Goal: Task Accomplishment & Management: Manage account settings

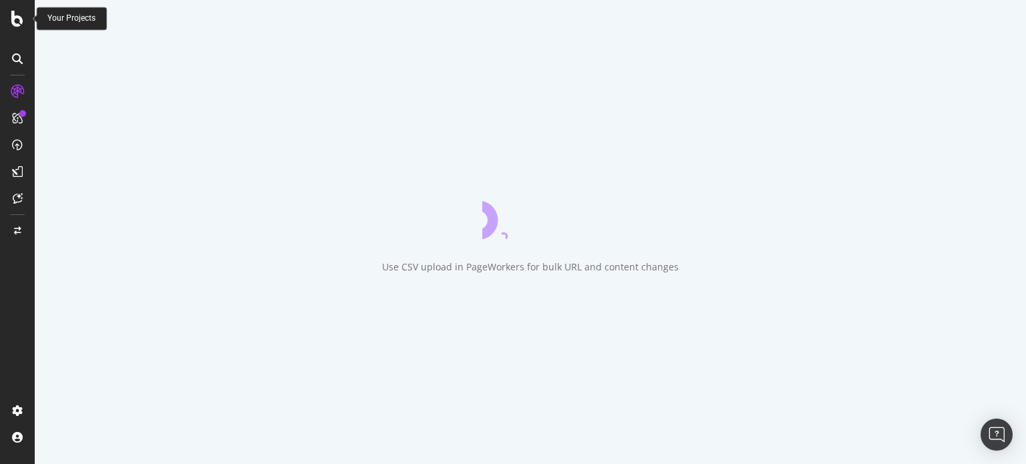
click at [15, 19] on icon at bounding box center [17, 19] width 12 height 16
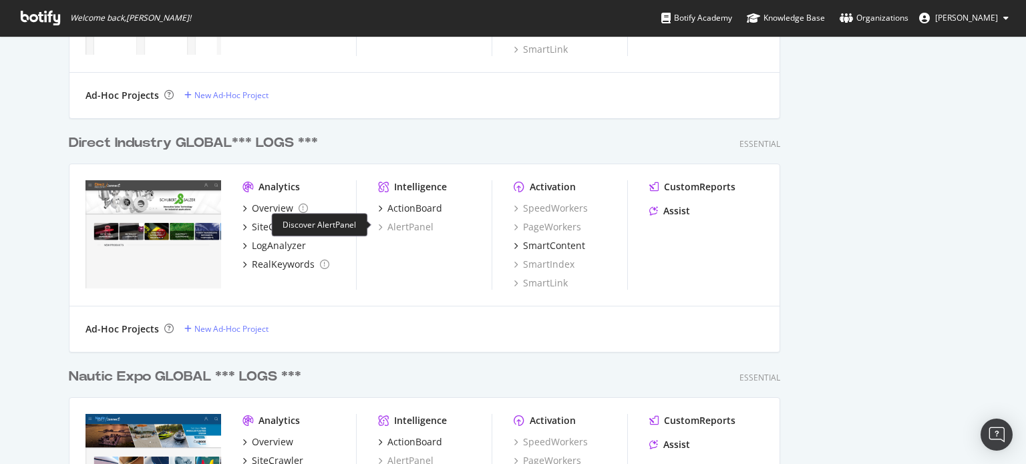
scroll to position [1136, 0]
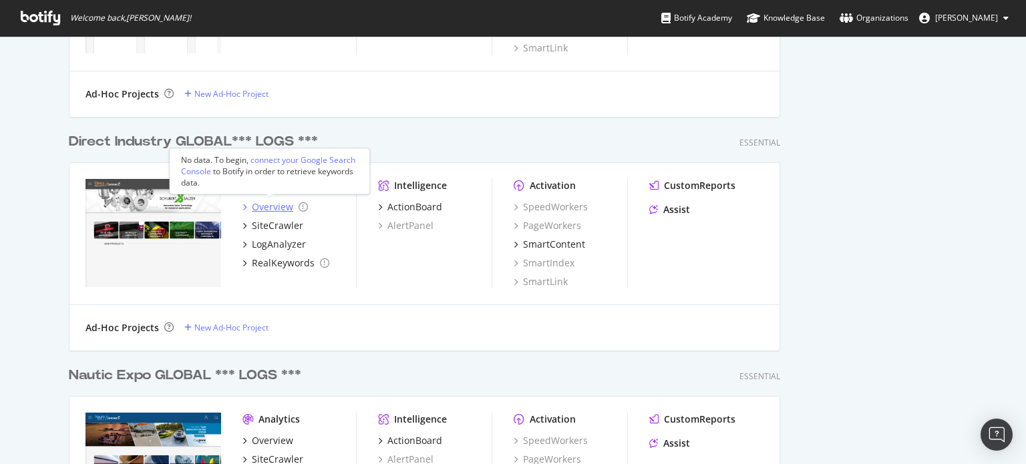
click at [266, 202] on div "Overview" at bounding box center [272, 206] width 41 height 13
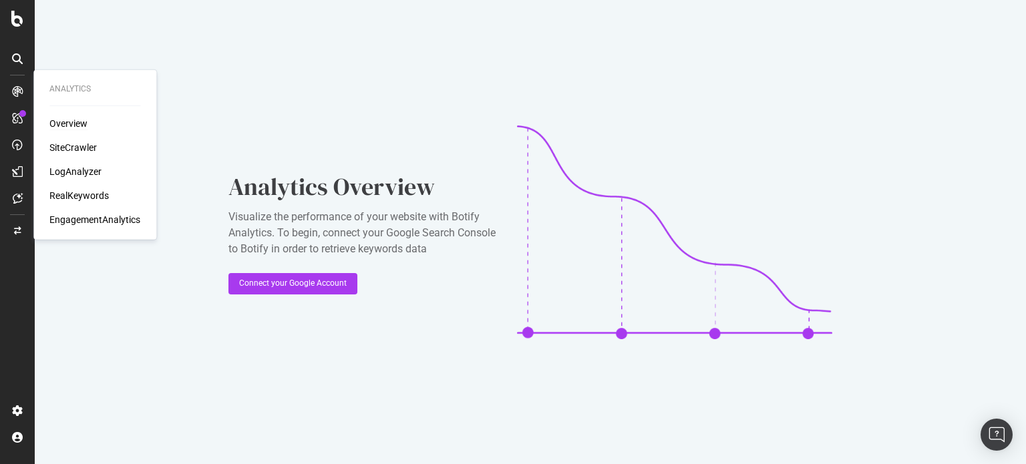
click at [73, 126] on div "Overview" at bounding box center [68, 123] width 38 height 13
click at [77, 143] on div "SiteCrawler" at bounding box center [72, 147] width 47 height 13
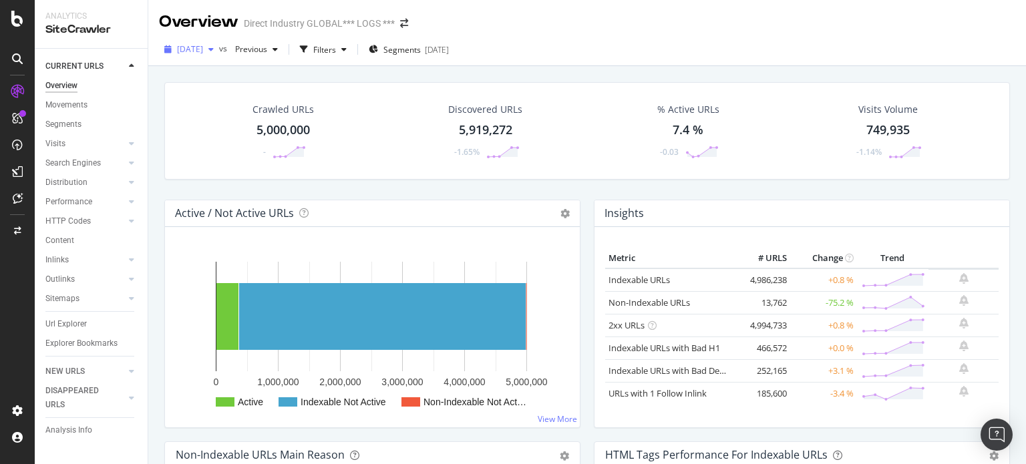
click at [203, 49] on span "[DATE]" at bounding box center [190, 48] width 26 height 11
click at [571, 82] on div "Crawled URLs 5,000,000 - Discovered URLs 5,919,272 -1.65% % Active URLs 7.4 % -…" at bounding box center [586, 130] width 845 height 97
click at [219, 47] on div "button" at bounding box center [211, 49] width 16 height 8
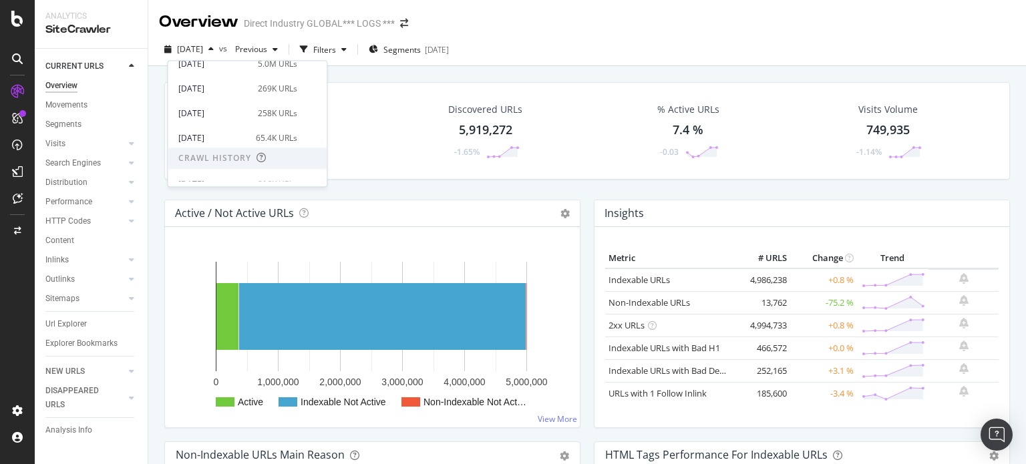
scroll to position [56, 0]
click at [220, 134] on div "2024 Jun. 11th" at bounding box center [212, 140] width 69 height 12
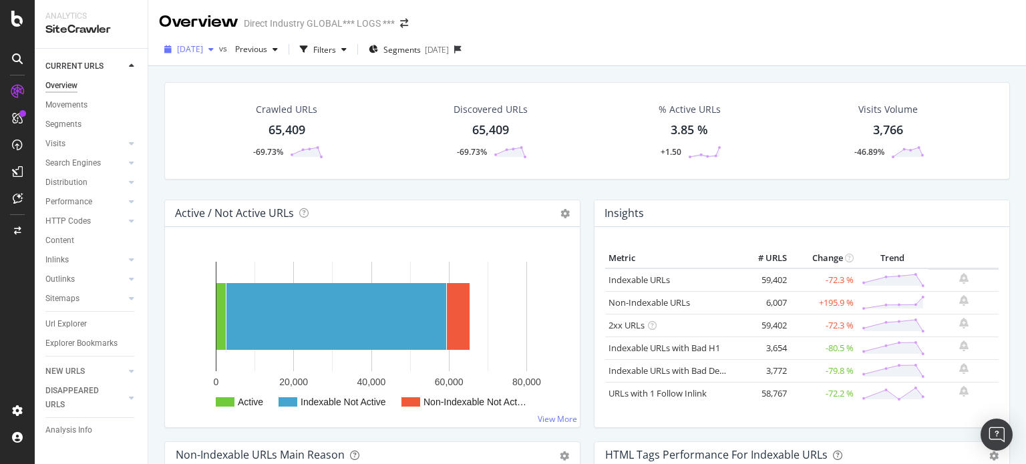
click at [203, 49] on span "2024 Jun. 11th" at bounding box center [190, 48] width 26 height 11
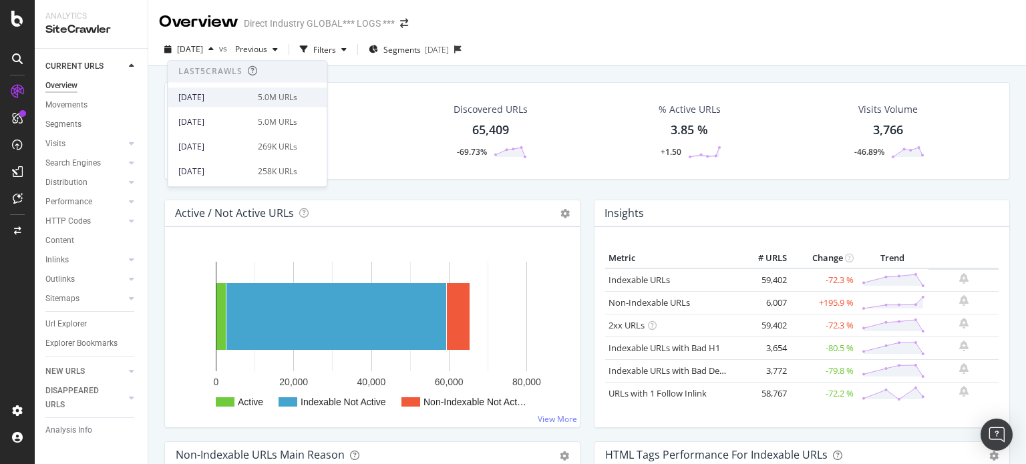
click at [214, 95] on div "2025 Aug. 18th" at bounding box center [213, 97] width 71 height 12
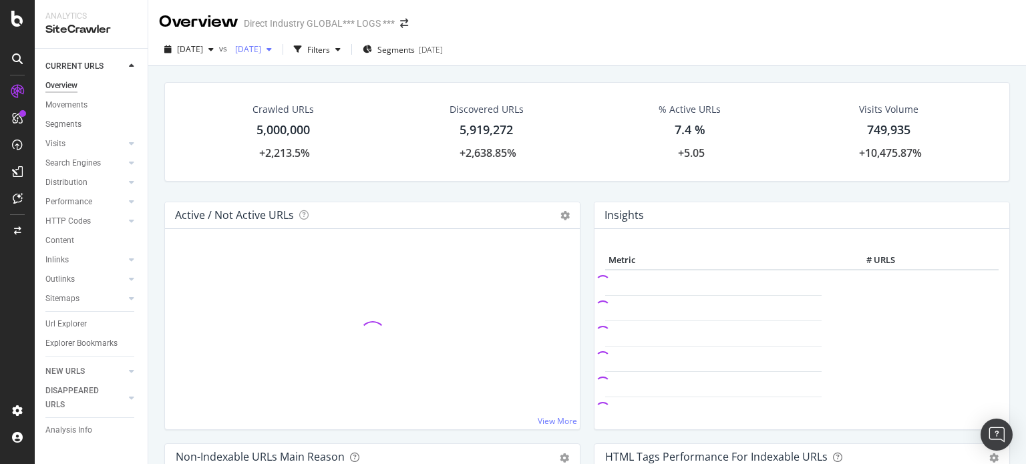
click at [261, 50] on span "2024 May. 27th" at bounding box center [245, 48] width 31 height 11
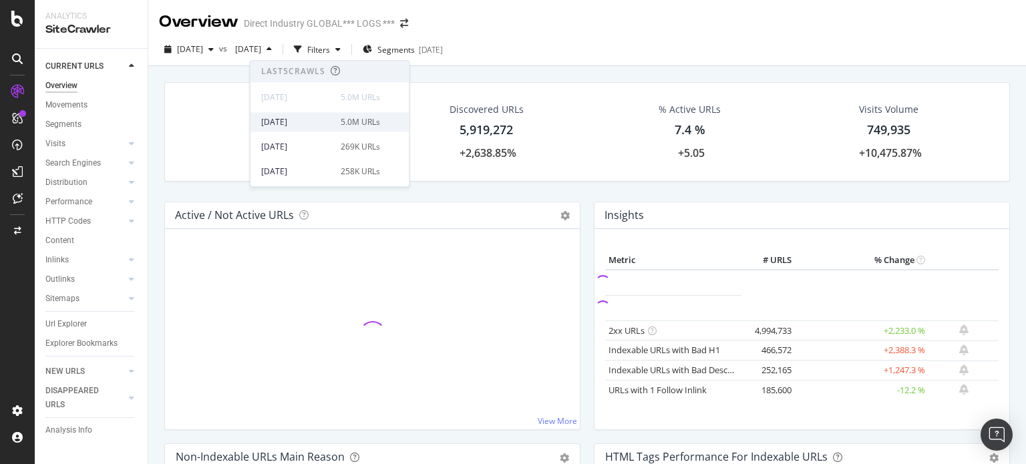
click at [300, 125] on div "2025 May. 20th" at bounding box center [296, 122] width 71 height 12
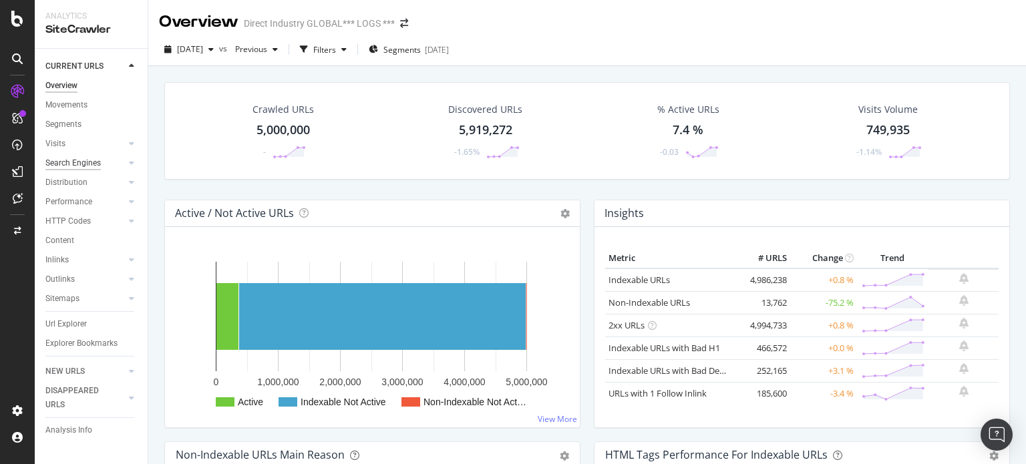
click at [85, 162] on div "Search Engines" at bounding box center [72, 163] width 55 height 14
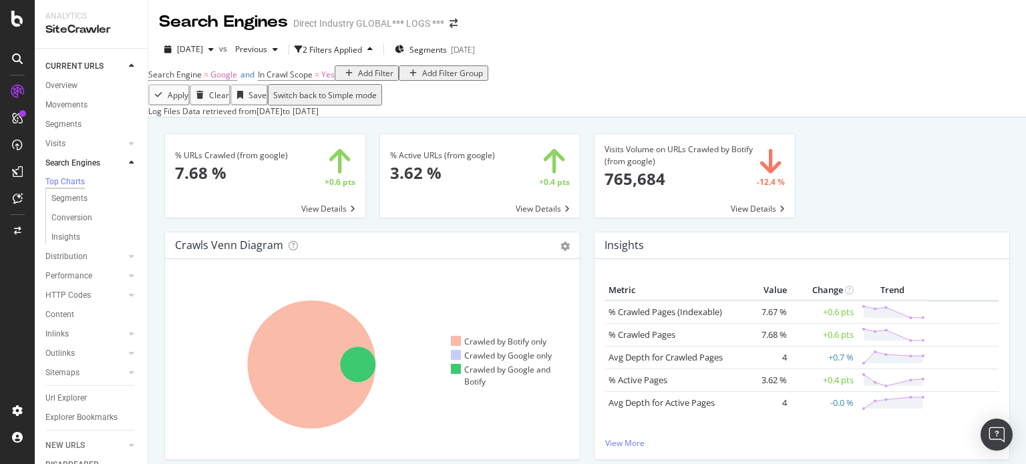
click at [347, 26] on div "Direct Industry GLOBAL*** LOGS ***" at bounding box center [368, 23] width 151 height 13
click at [451, 25] on icon "arrow-right-arrow-left" at bounding box center [453, 23] width 8 height 9
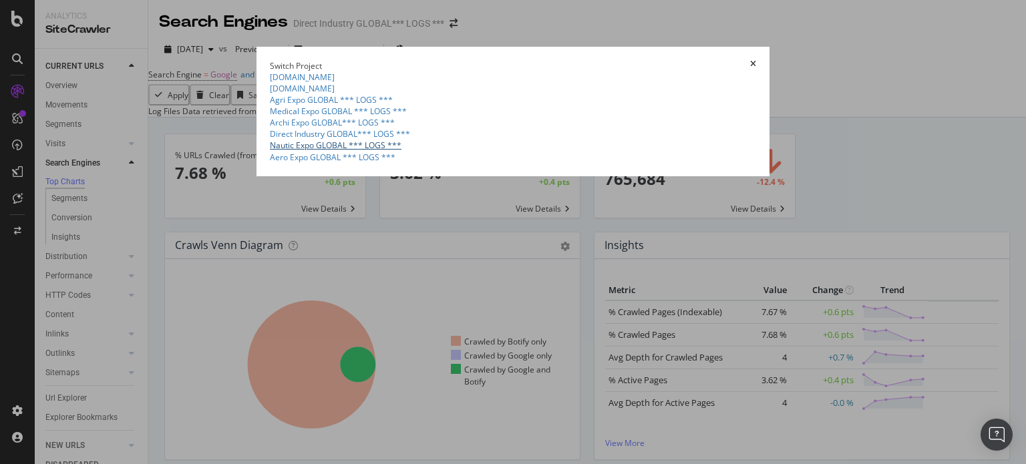
click at [270, 151] on link "Nautic Expo GLOBAL *** LOGS ***" at bounding box center [336, 145] width 132 height 11
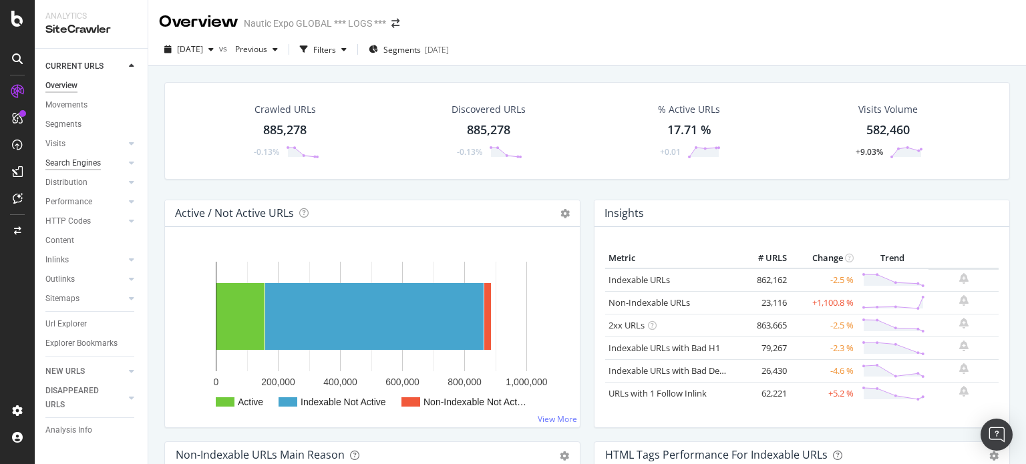
click at [83, 162] on div "Search Engines" at bounding box center [72, 163] width 55 height 14
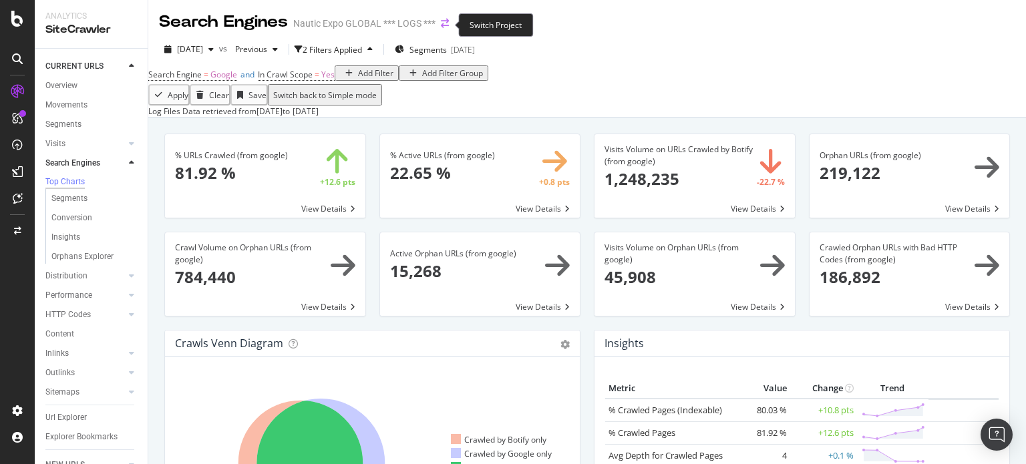
click at [441, 25] on icon "arrow-right-arrow-left" at bounding box center [445, 23] width 8 height 9
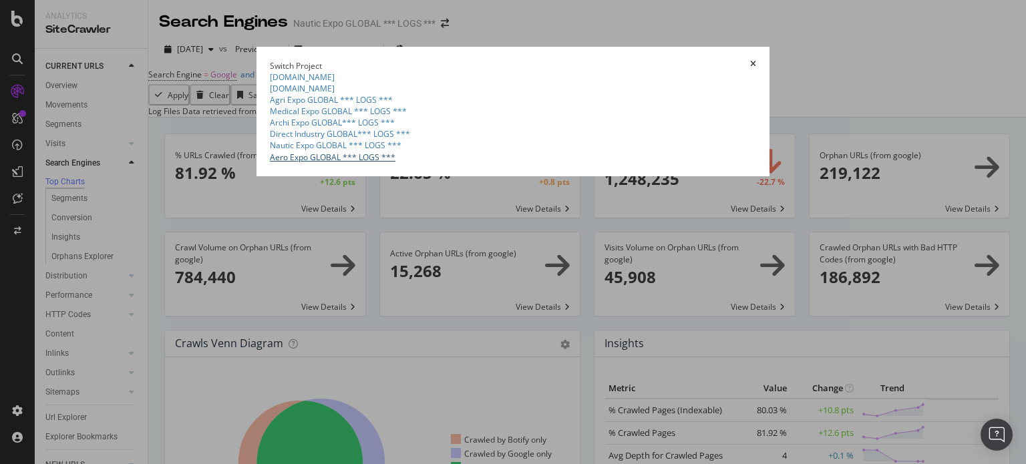
click at [270, 163] on link "Aero Expo GLOBAL *** LOGS ***" at bounding box center [333, 157] width 126 height 11
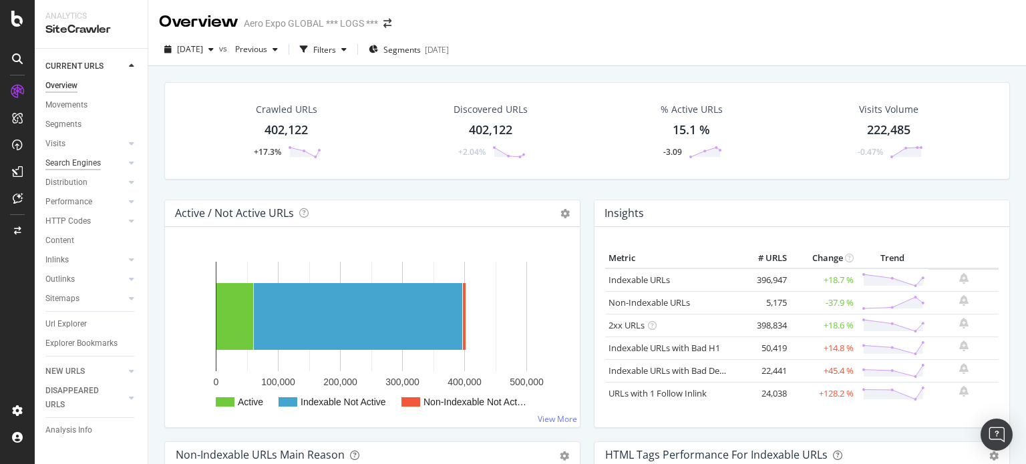
click at [79, 162] on div "Search Engines" at bounding box center [72, 163] width 55 height 14
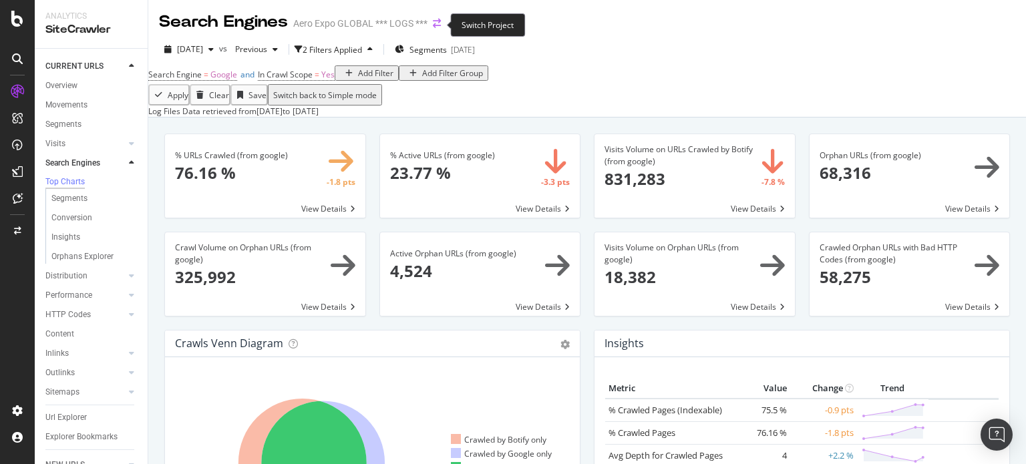
click at [435, 23] on icon "arrow-right-arrow-left" at bounding box center [437, 23] width 8 height 9
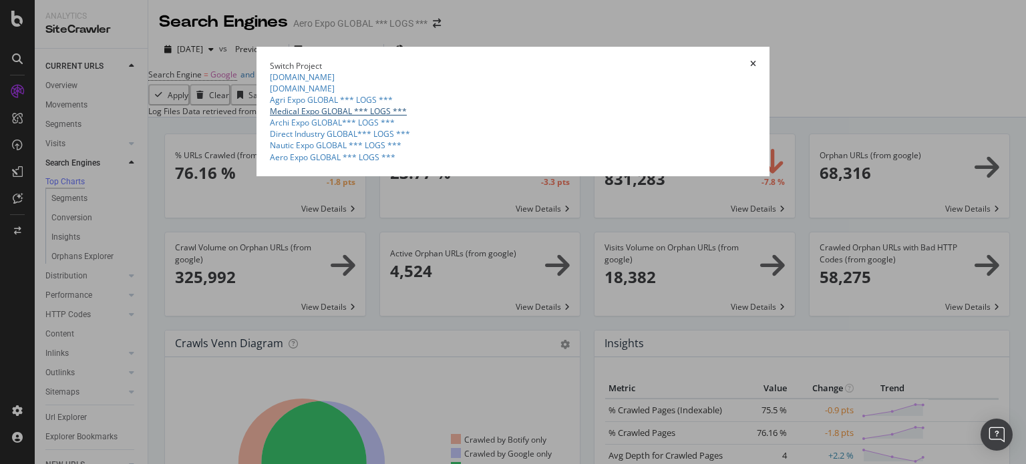
click at [270, 117] on link "Medical Expo GLOBAL *** LOGS ***" at bounding box center [338, 110] width 137 height 11
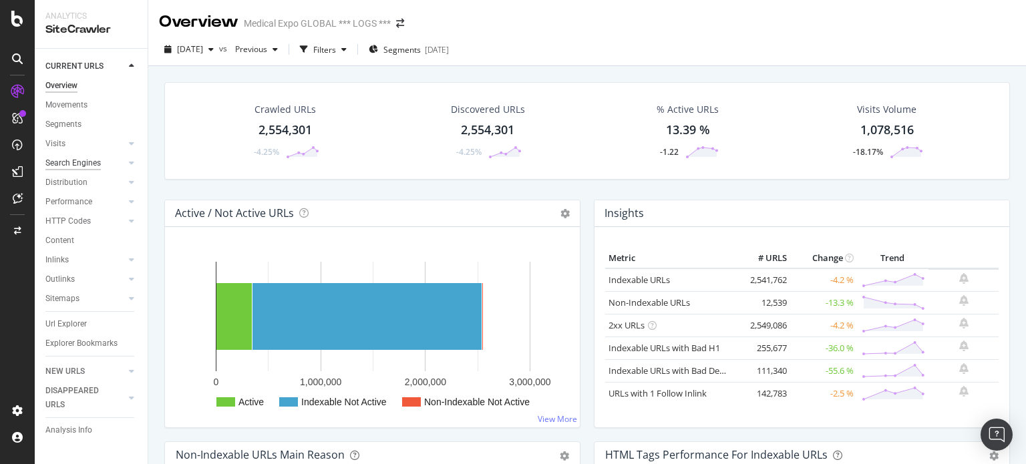
click at [80, 164] on div "Search Engines" at bounding box center [72, 163] width 55 height 14
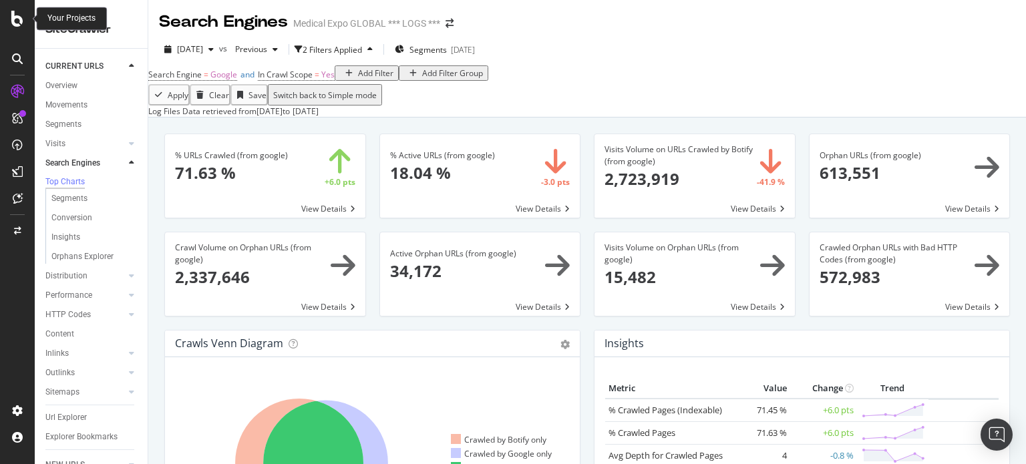
click at [13, 17] on icon at bounding box center [17, 19] width 12 height 16
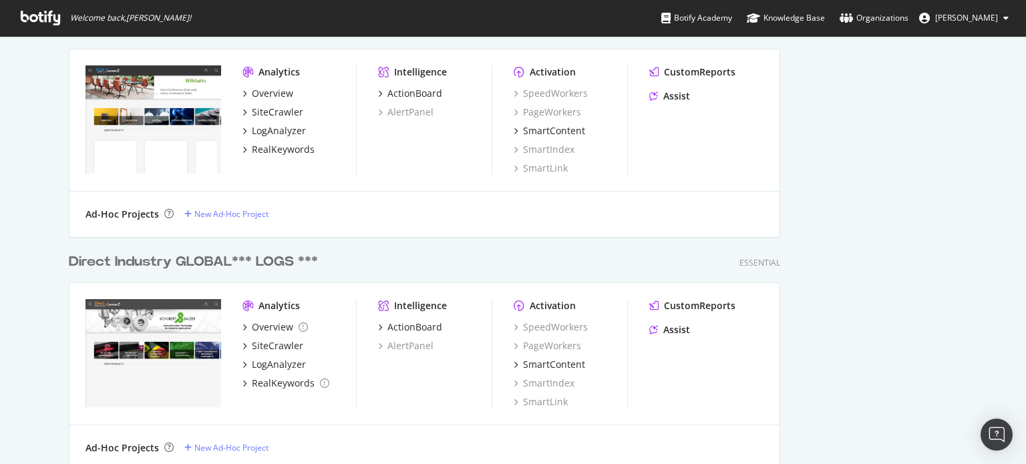
scroll to position [1015, 0]
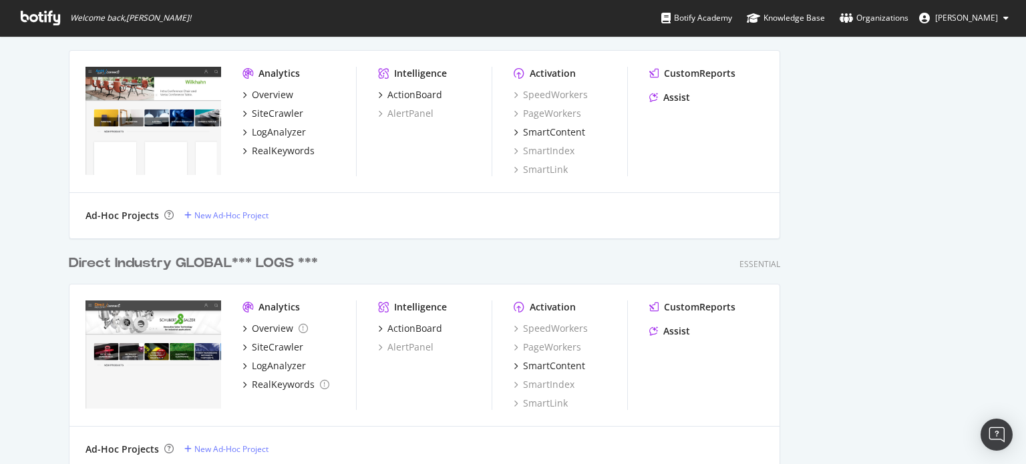
click at [194, 262] on div "Direct Industry GLOBAL*** LOGS ***" at bounding box center [193, 263] width 249 height 19
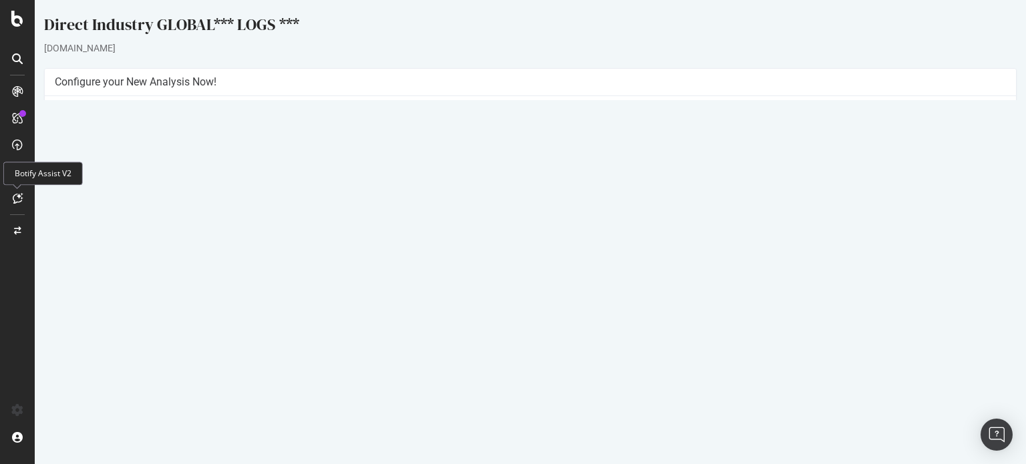
click at [577, 331] on link "Settings" at bounding box center [574, 324] width 30 height 11
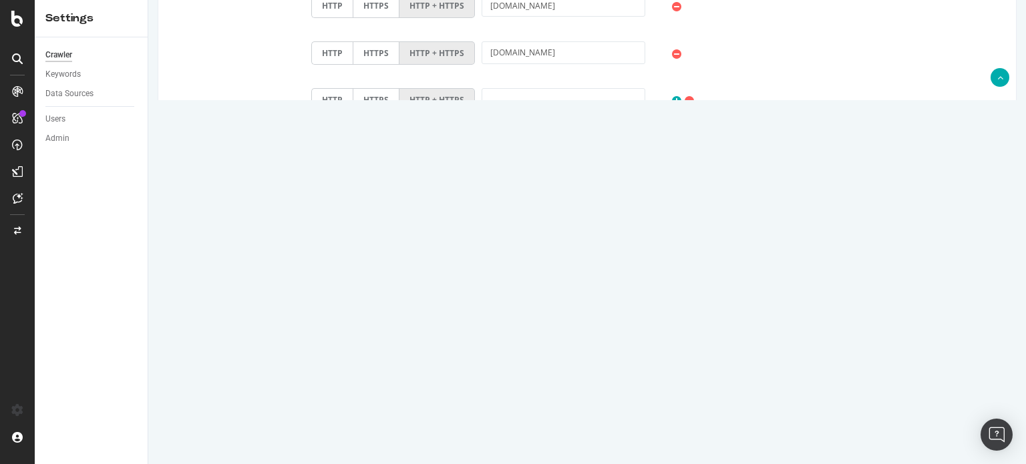
scroll to position [1554, 0]
click at [322, 246] on input "5000000" at bounding box center [372, 251] width 123 height 23
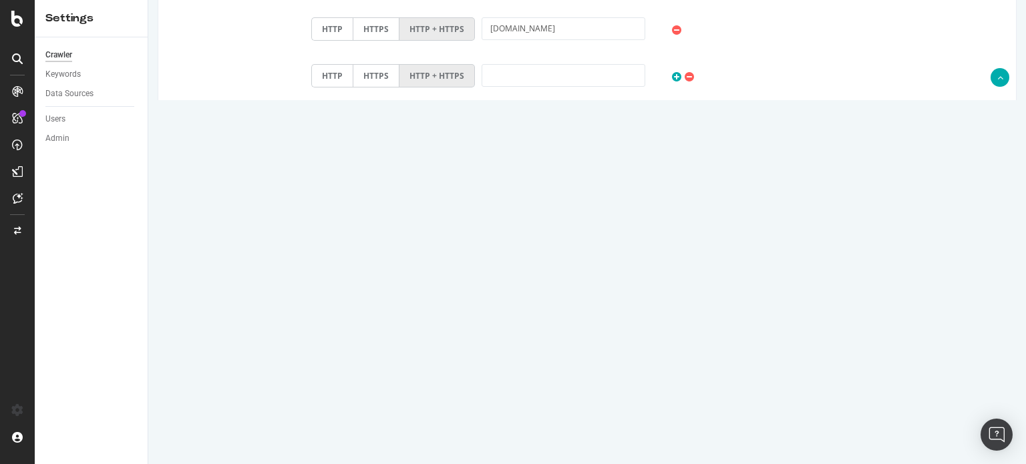
scroll to position [1655, 0]
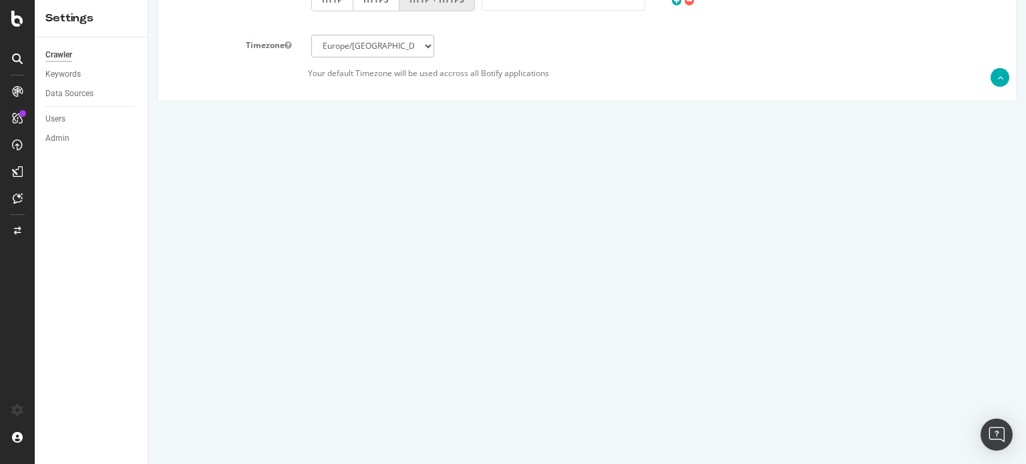
type input "6000000"
click at [537, 421] on button "Save" at bounding box center [535, 427] width 32 height 20
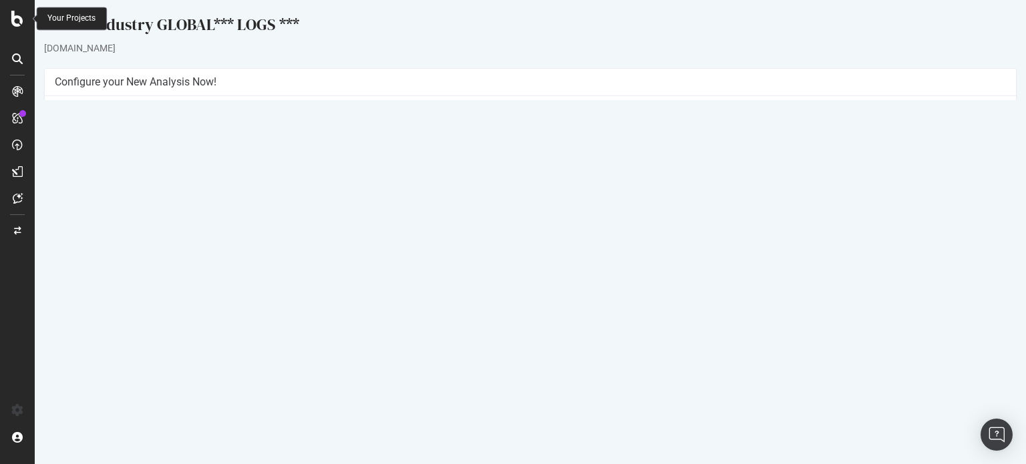
click at [16, 19] on icon at bounding box center [17, 19] width 12 height 16
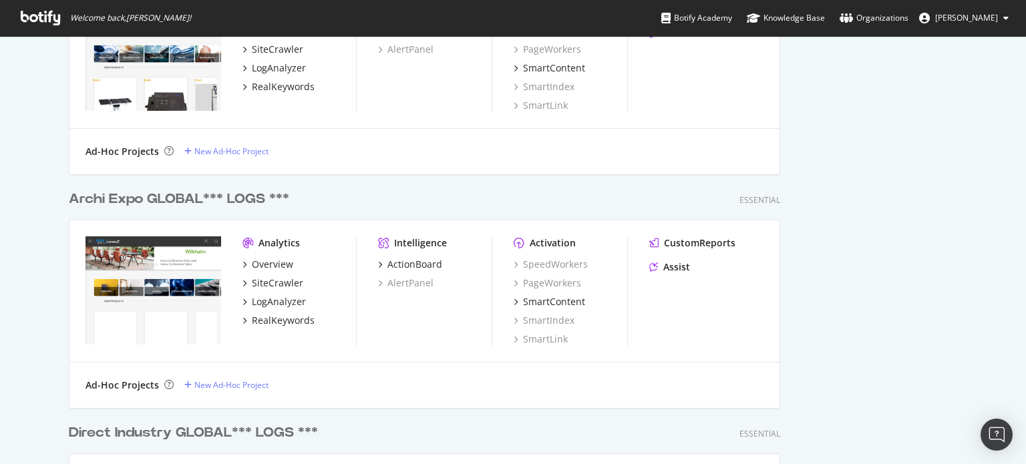
scroll to position [878, 0]
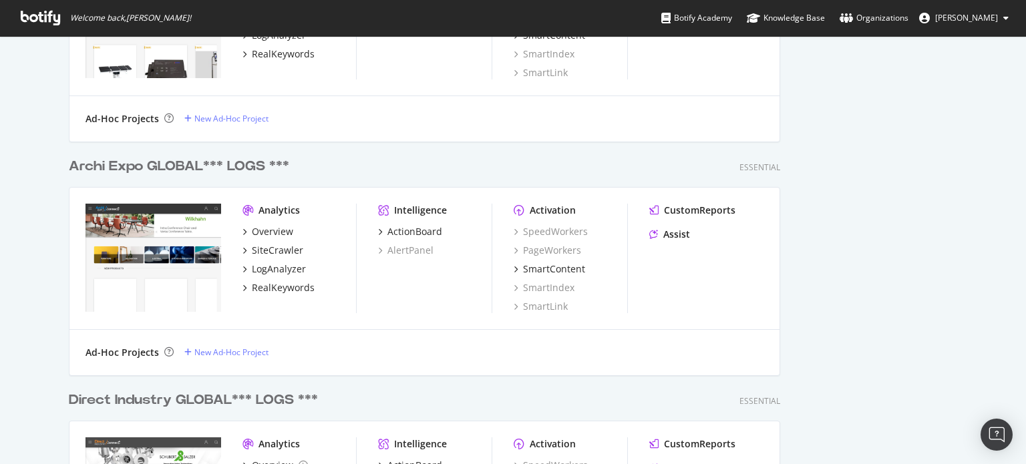
click at [167, 165] on div "Archi Expo GLOBAL*** LOGS ***" at bounding box center [179, 166] width 220 height 19
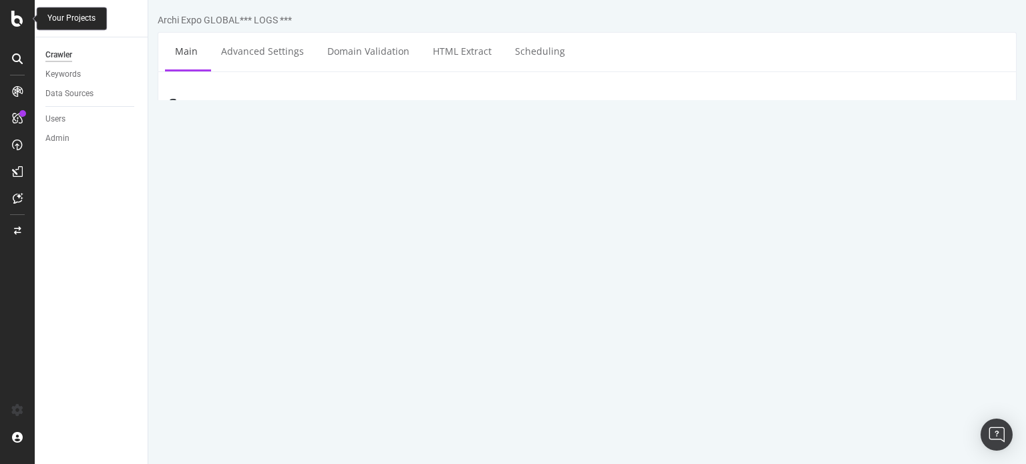
click at [14, 16] on icon at bounding box center [17, 19] width 12 height 16
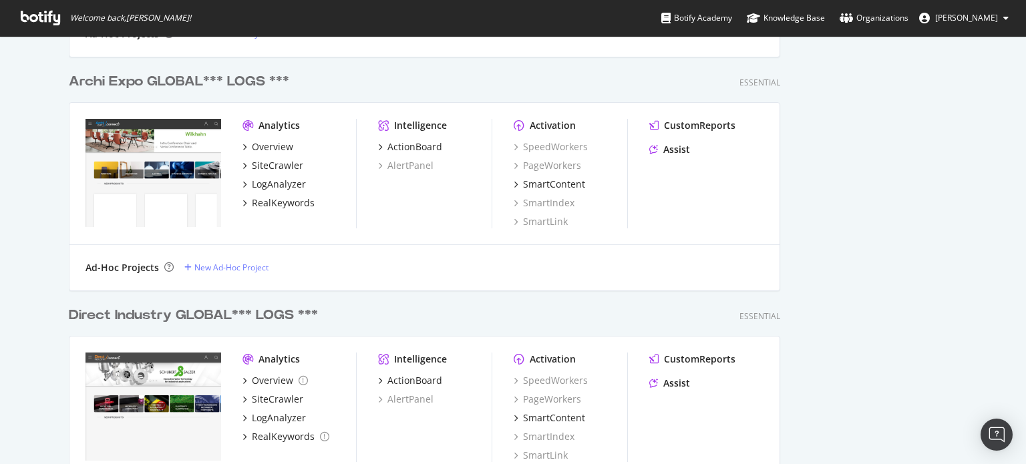
scroll to position [1148, 0]
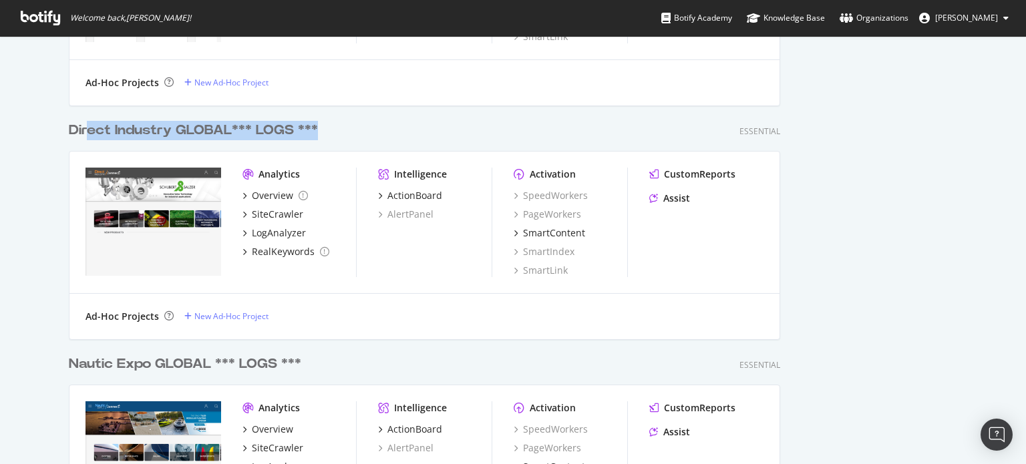
drag, startPoint x: 316, startPoint y: 135, endPoint x: 85, endPoint y: 129, distance: 231.1
click at [85, 129] on div "Direct Industry GLOBAL*** LOGS *** Essential" at bounding box center [424, 130] width 711 height 19
click at [85, 129] on div "Direct Industry GLOBAL*** LOGS ***" at bounding box center [193, 130] width 249 height 19
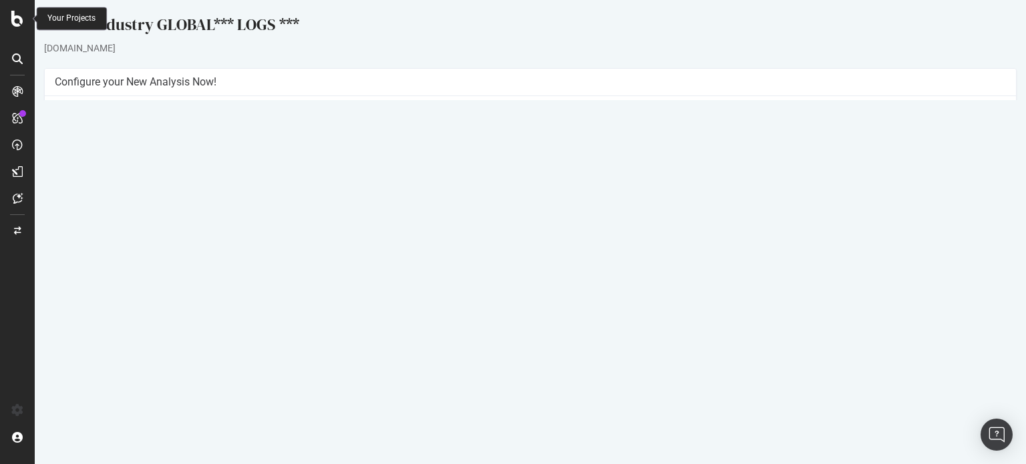
click at [17, 18] on icon at bounding box center [17, 19] width 12 height 16
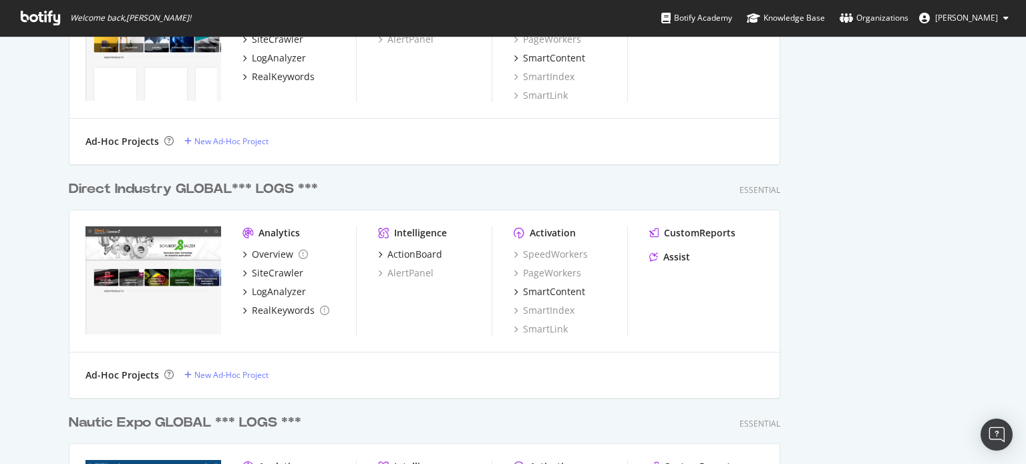
scroll to position [1102, 0]
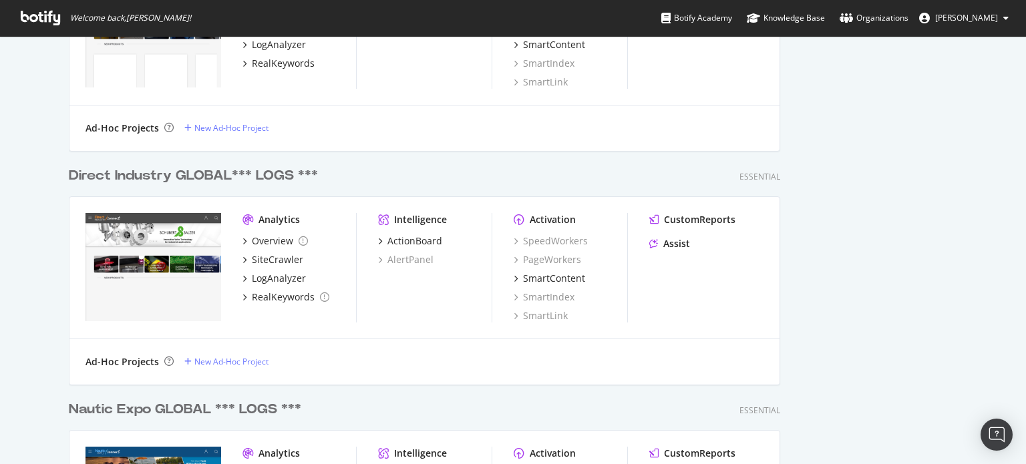
click at [161, 176] on div "Direct Industry GLOBAL*** LOGS ***" at bounding box center [193, 175] width 249 height 19
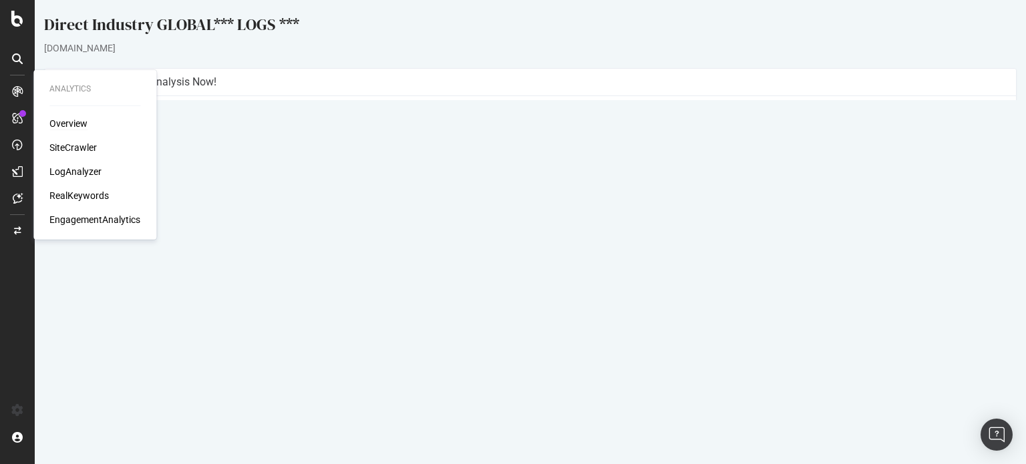
click at [72, 122] on div "Overview" at bounding box center [68, 123] width 38 height 13
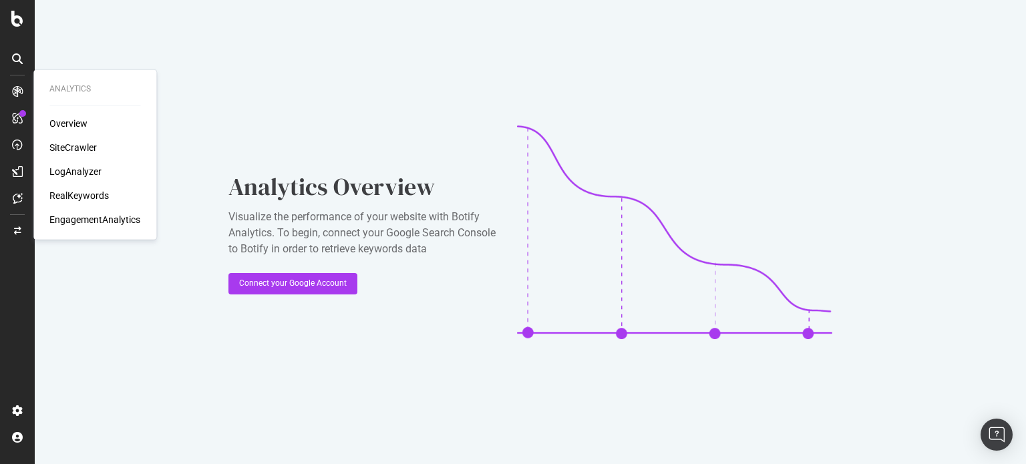
click at [77, 145] on div "SiteCrawler" at bounding box center [72, 147] width 47 height 13
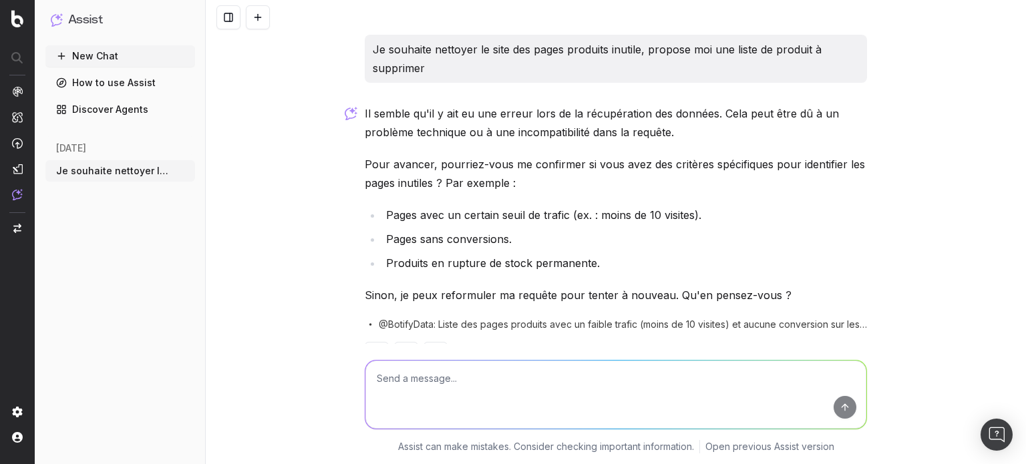
scroll to position [43, 0]
